Goal: Task Accomplishment & Management: Use online tool/utility

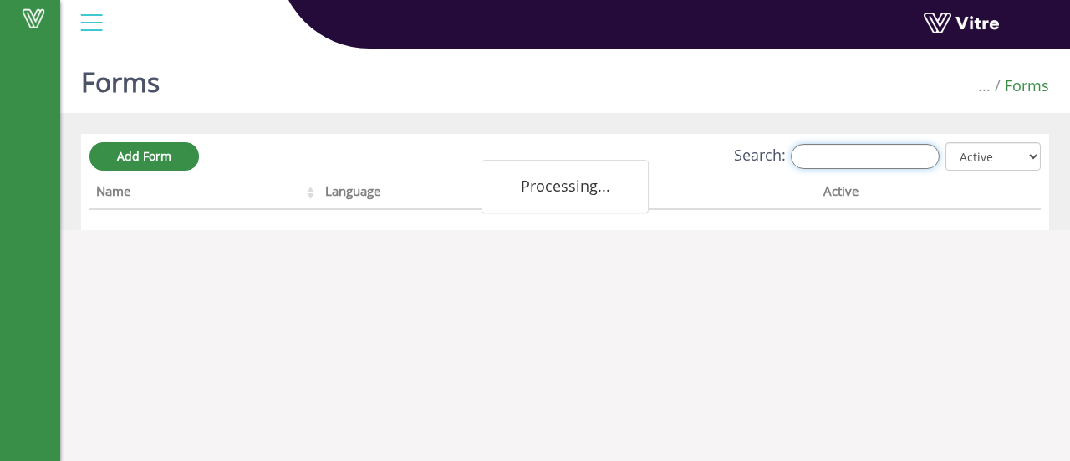
click at [841, 157] on input "Search:" at bounding box center [865, 156] width 149 height 25
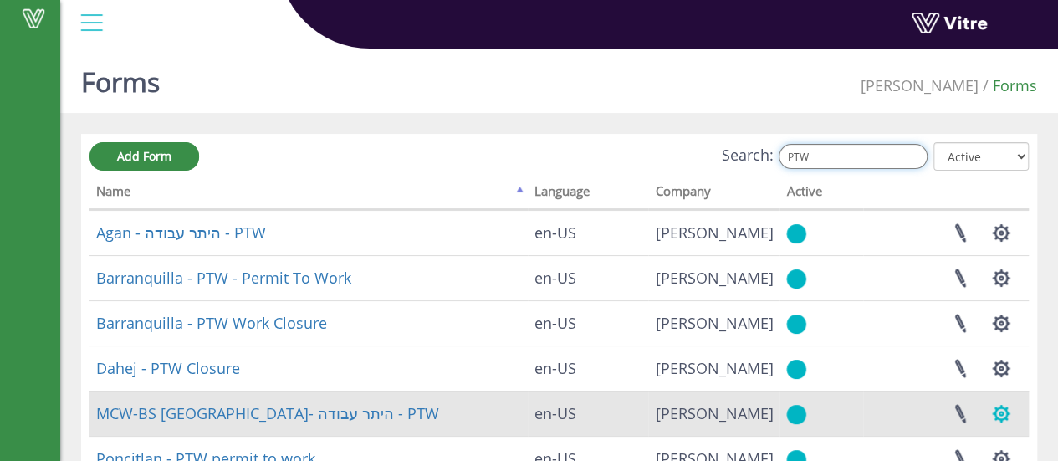
type input "PTW"
click at [999, 412] on button "button" at bounding box center [1001, 413] width 42 height 44
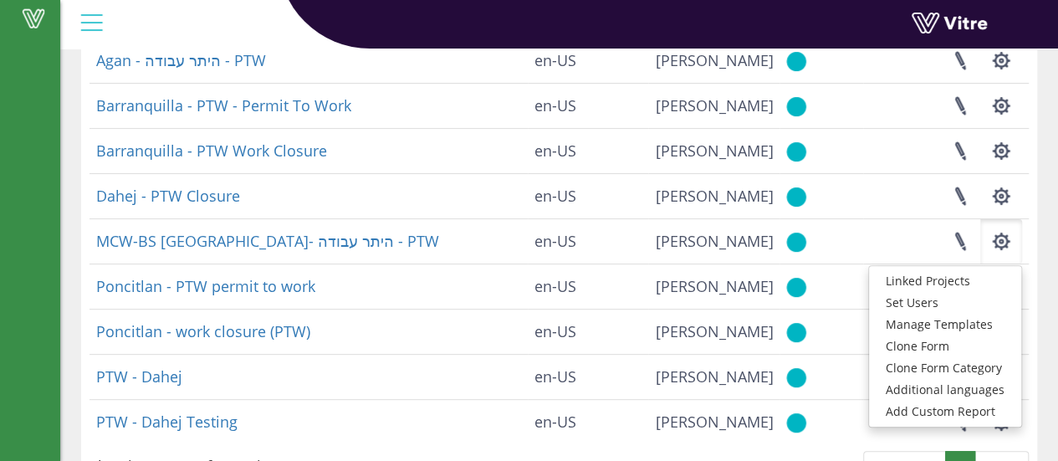
scroll to position [175, 0]
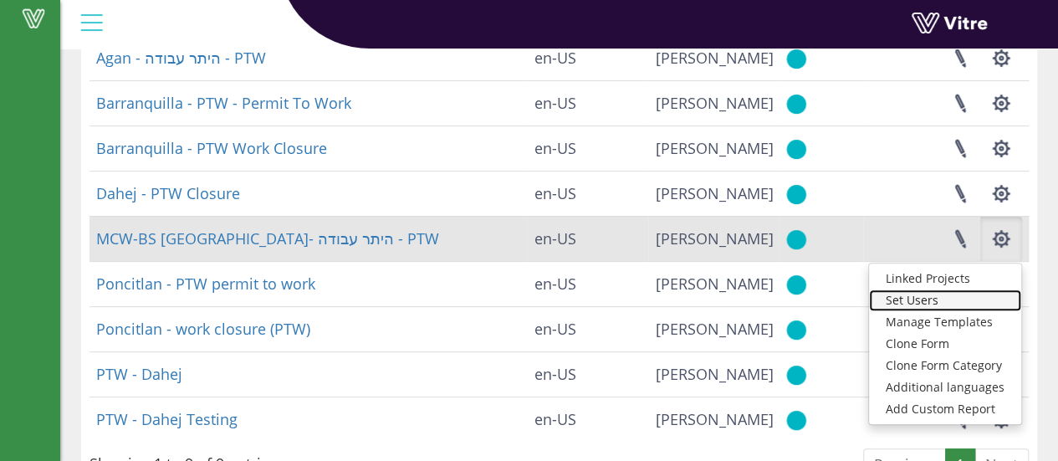
click at [918, 299] on link "Set Users" at bounding box center [945, 300] width 152 height 22
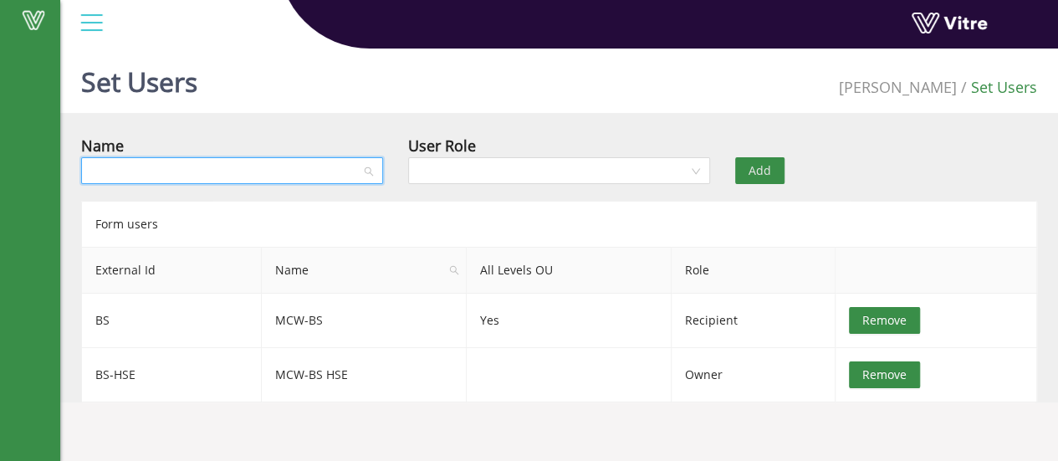
click at [297, 173] on input "search" at bounding box center [226, 170] width 270 height 25
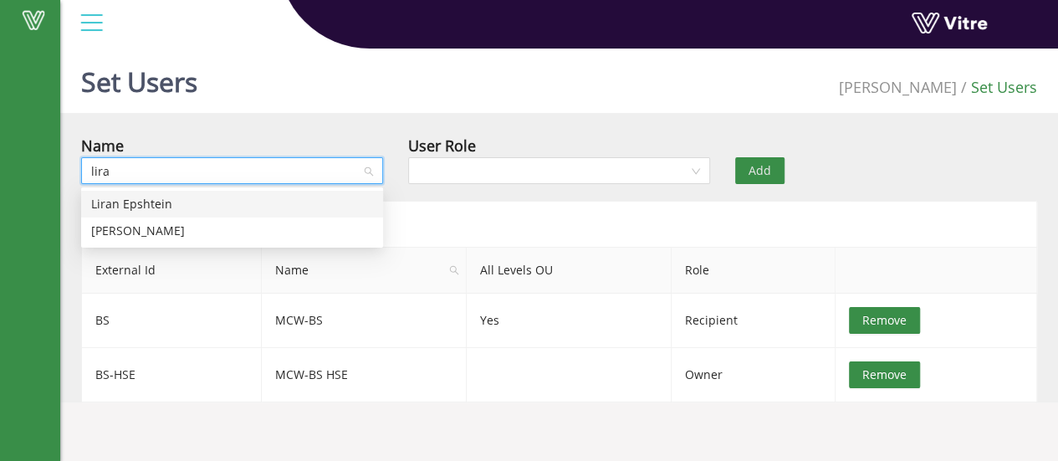
type input "liran"
click at [146, 231] on div "[PERSON_NAME]" at bounding box center [232, 231] width 282 height 18
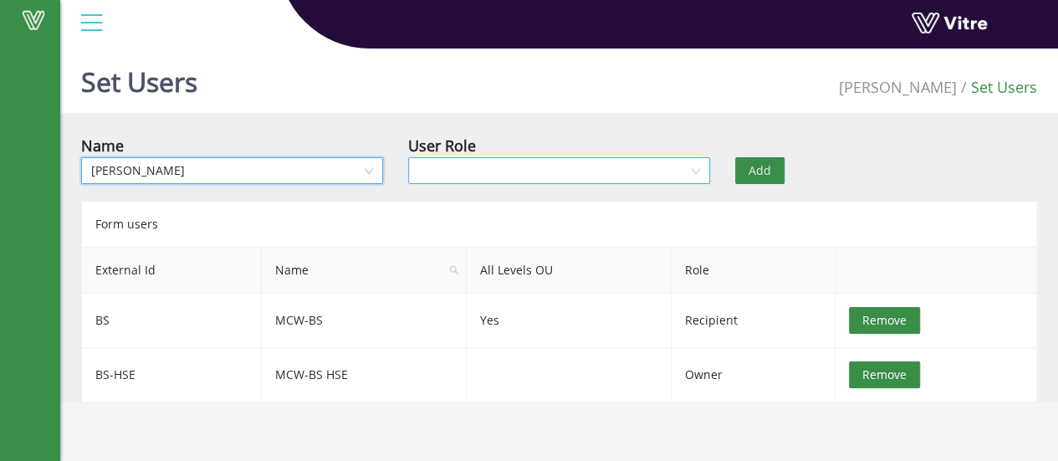
click at [534, 166] on input "search" at bounding box center [553, 170] width 270 height 25
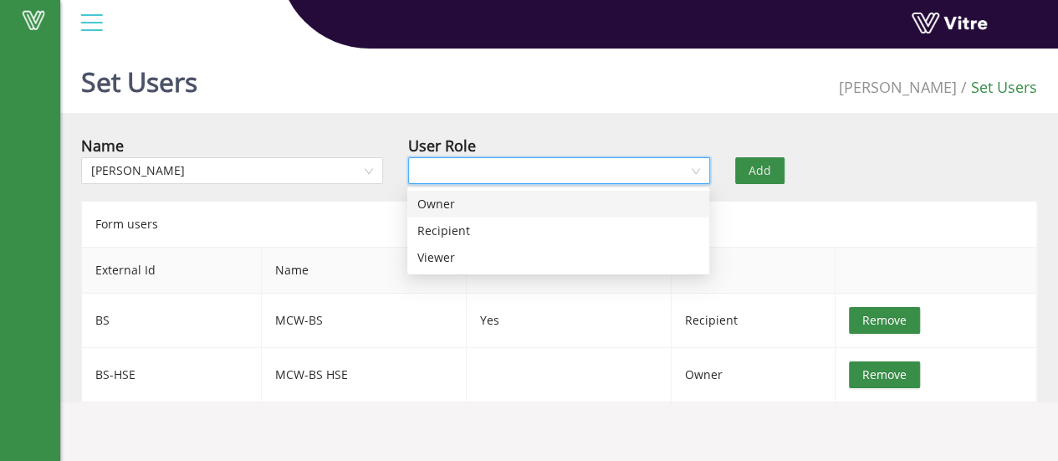
click at [455, 207] on div "Owner" at bounding box center [558, 204] width 282 height 18
click at [759, 171] on span "Add" at bounding box center [759, 170] width 23 height 18
